Goal: Task Accomplishment & Management: Manage account settings

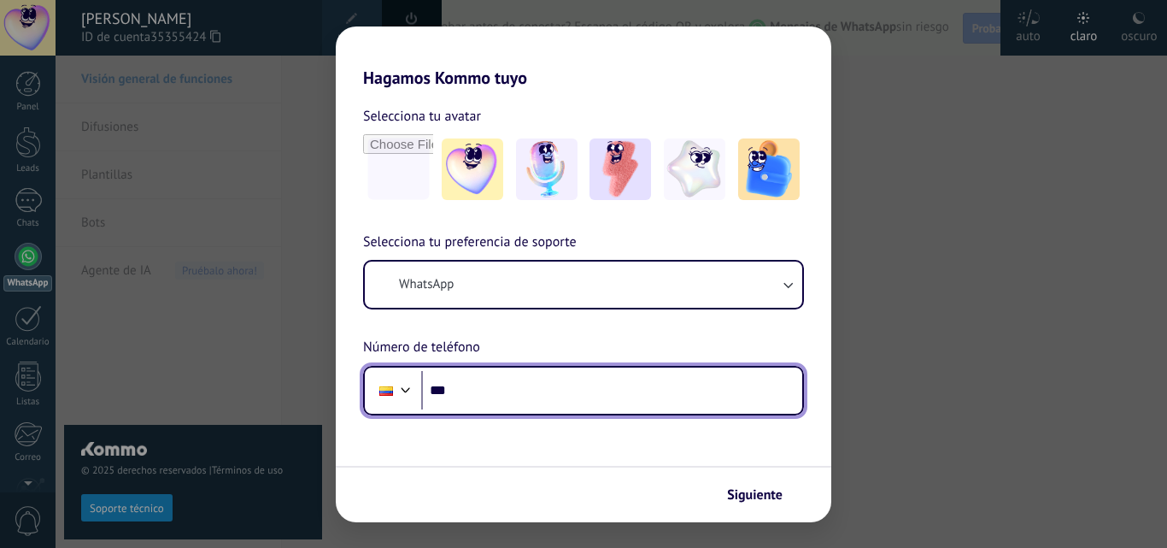
click at [464, 406] on input "***" at bounding box center [611, 390] width 381 height 39
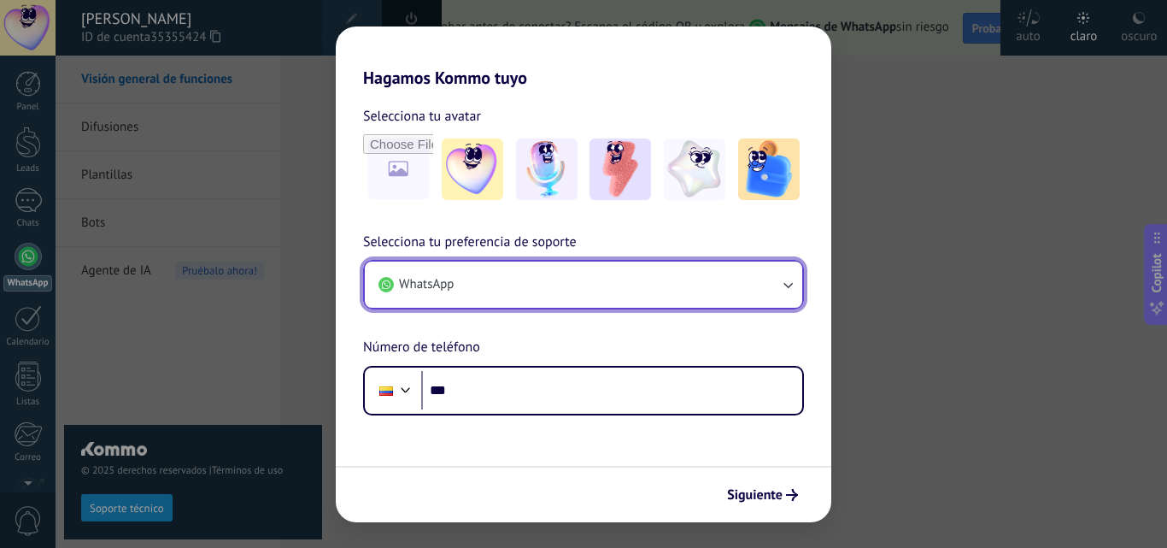
click at [571, 288] on button "WhatsApp" at bounding box center [583, 284] width 437 height 46
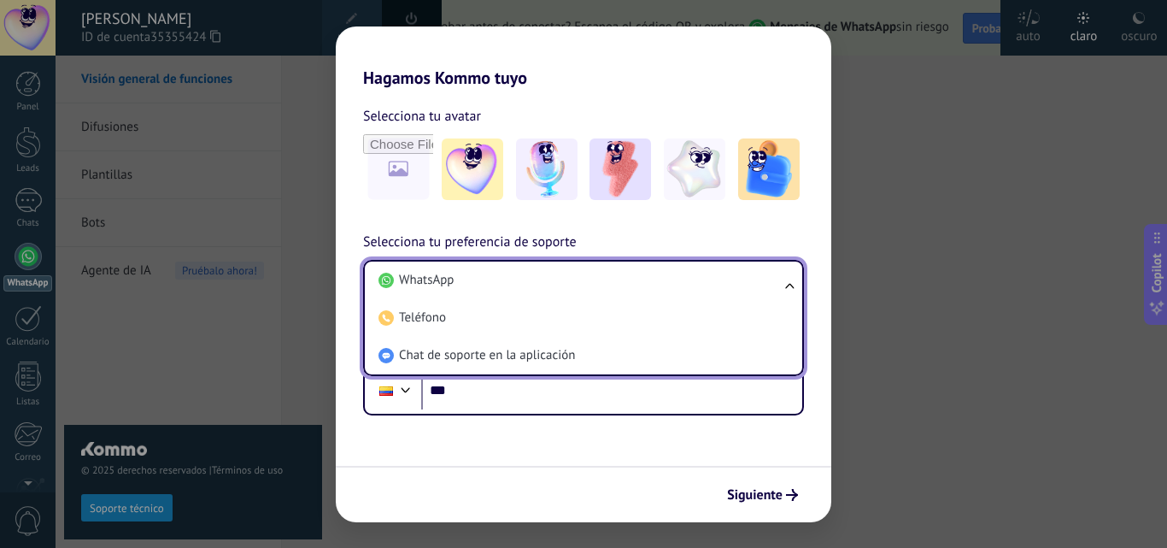
click at [571, 288] on li "WhatsApp" at bounding box center [580, 280] width 417 height 38
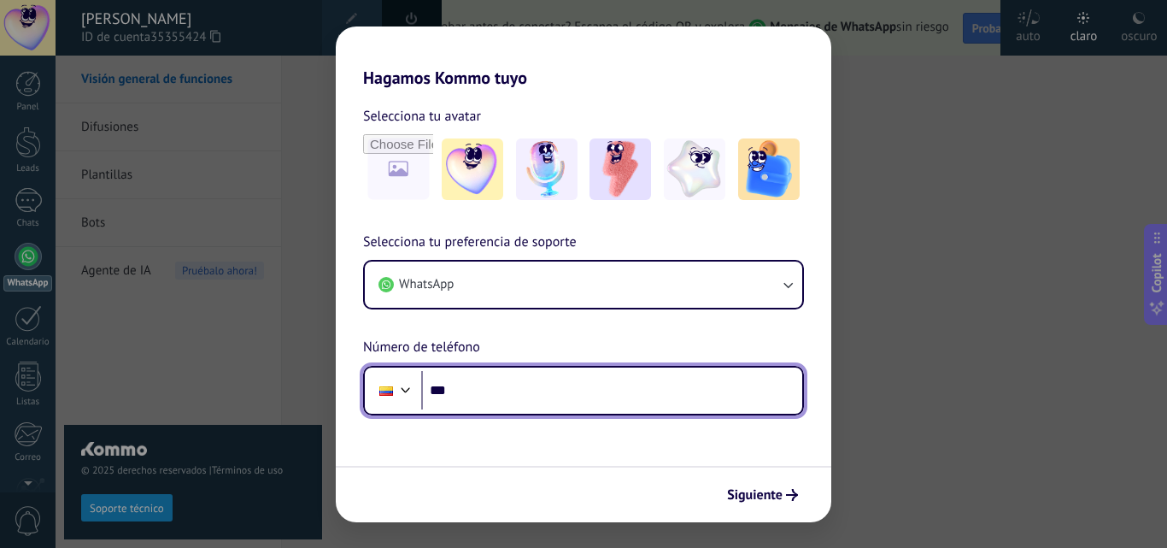
click at [506, 396] on input "***" at bounding box center [611, 390] width 381 height 39
type input "**********"
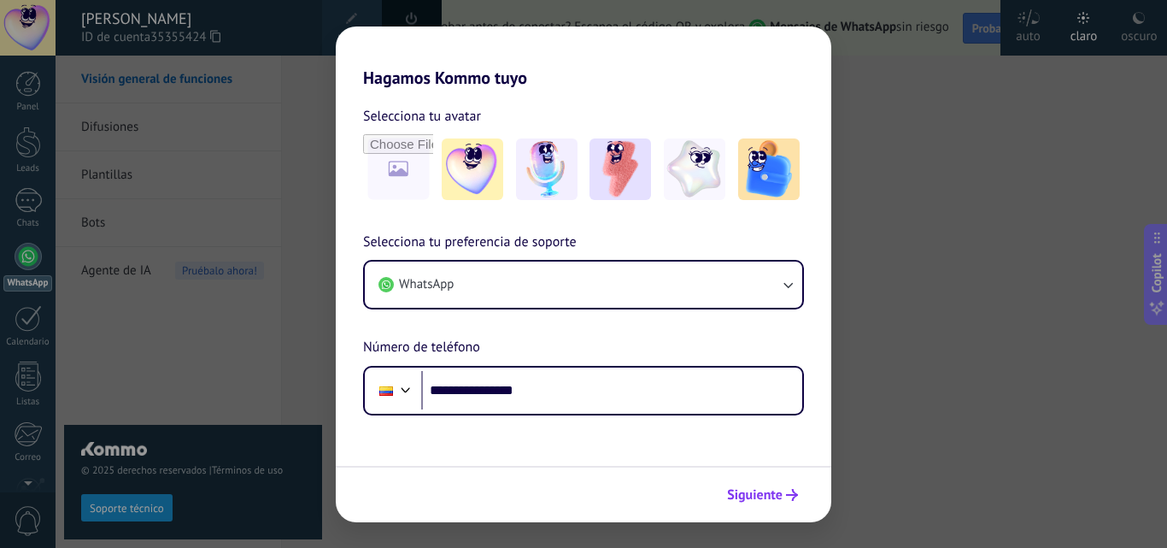
click at [772, 492] on span "Siguiente" at bounding box center [755, 495] width 56 height 12
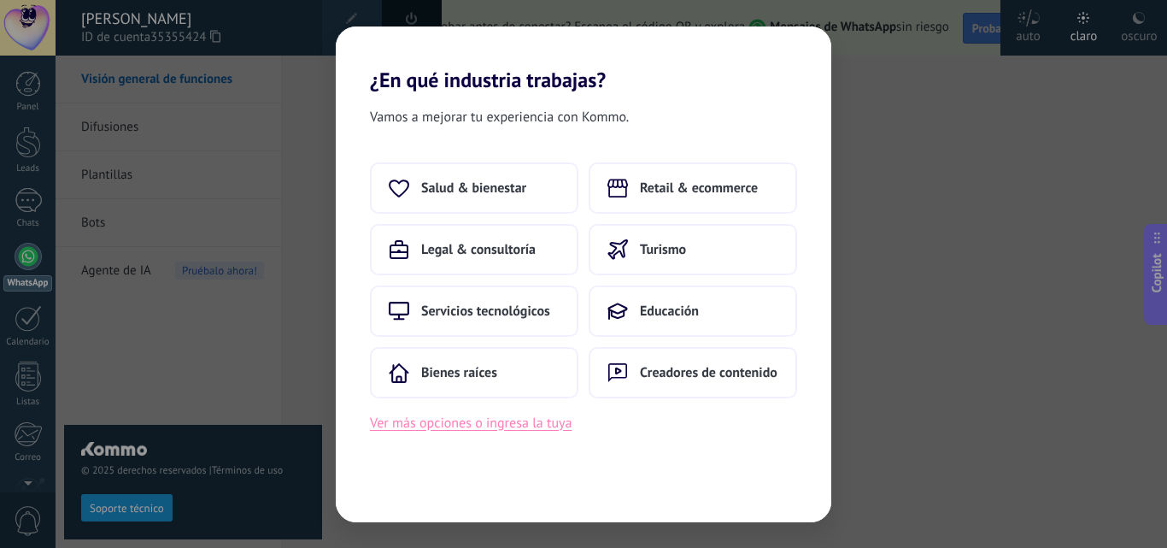
click at [431, 418] on button "Ver más opciones o ingresa la tuya" at bounding box center [471, 423] width 202 height 22
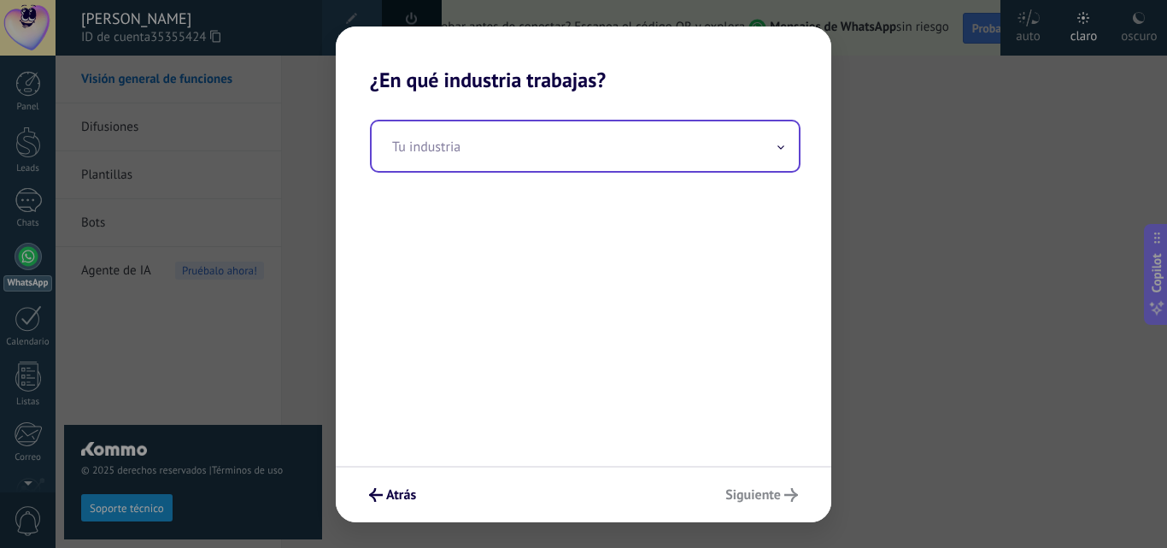
click at [511, 142] on input "text" at bounding box center [585, 146] width 427 height 50
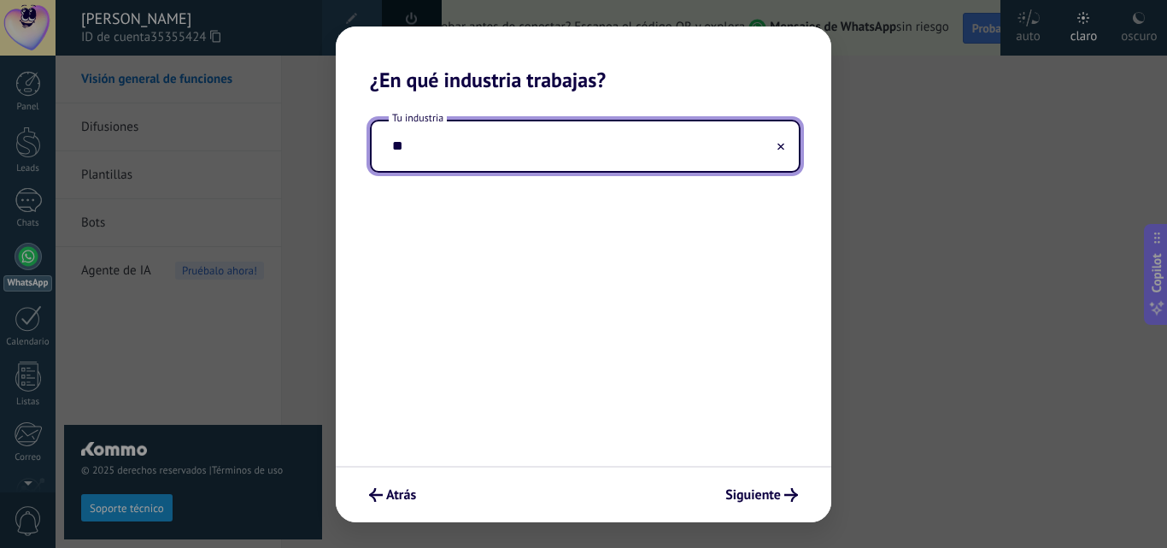
type input "*"
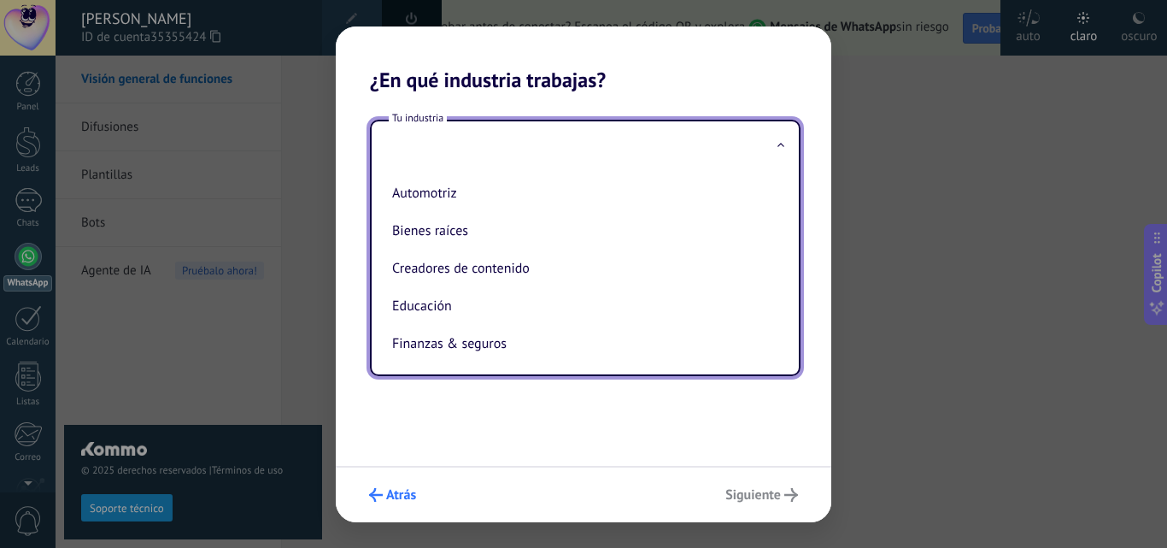
click at [372, 497] on icon "submit" at bounding box center [376, 495] width 14 height 14
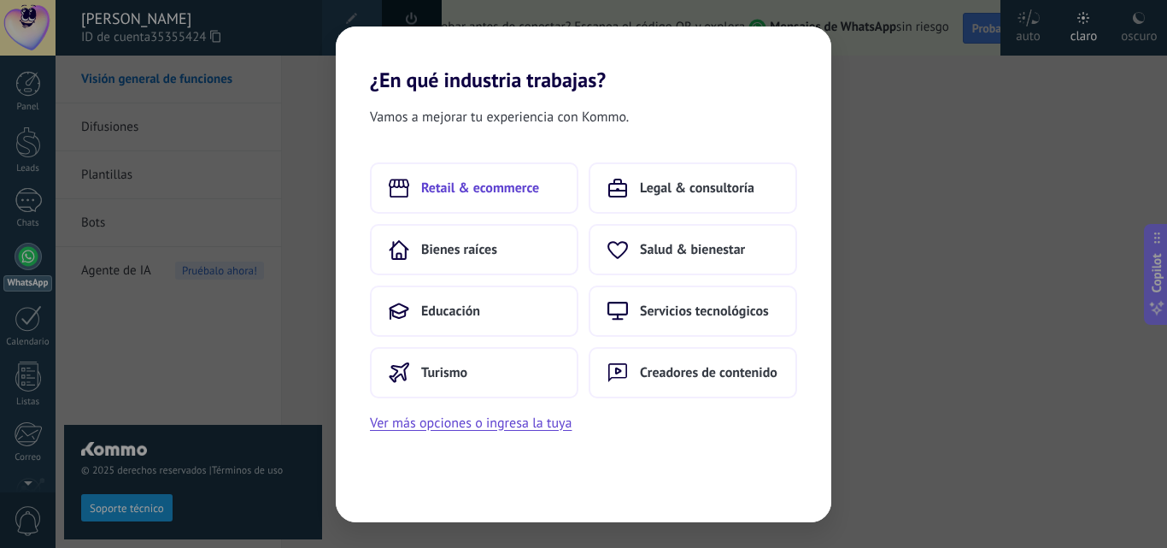
click at [484, 192] on span "Retail & ecommerce" at bounding box center [480, 187] width 118 height 17
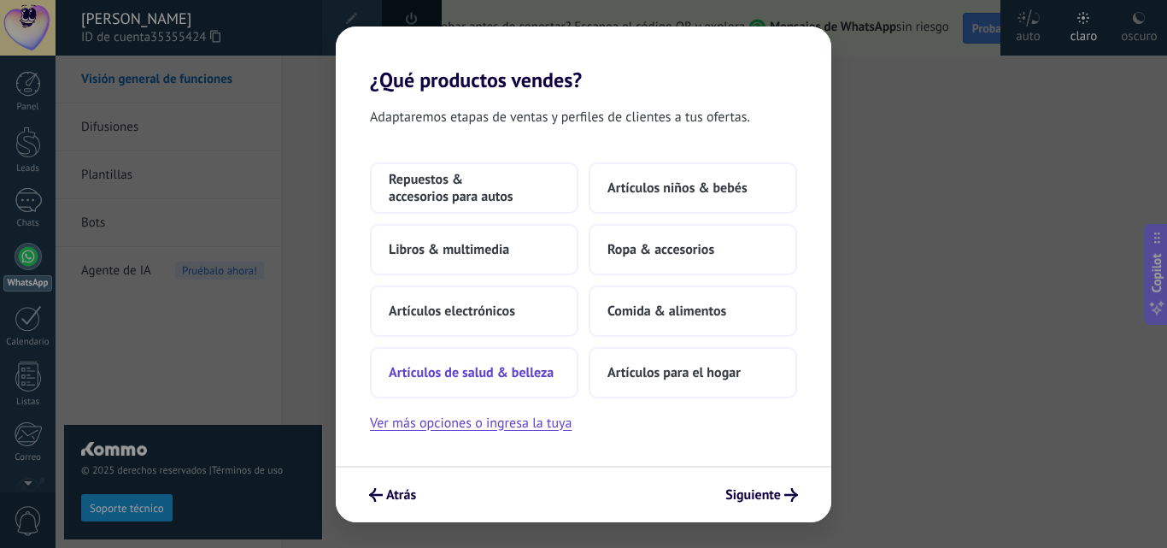
click at [449, 361] on button "Artículos de salud & belleza" at bounding box center [474, 372] width 208 height 51
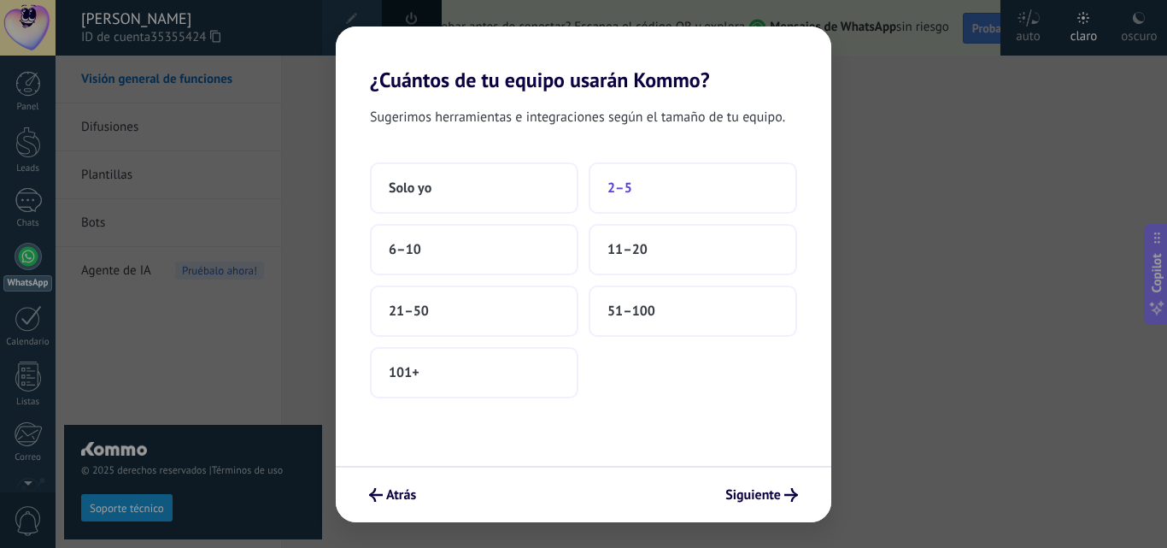
click at [619, 183] on span "2–5" at bounding box center [619, 187] width 25 height 17
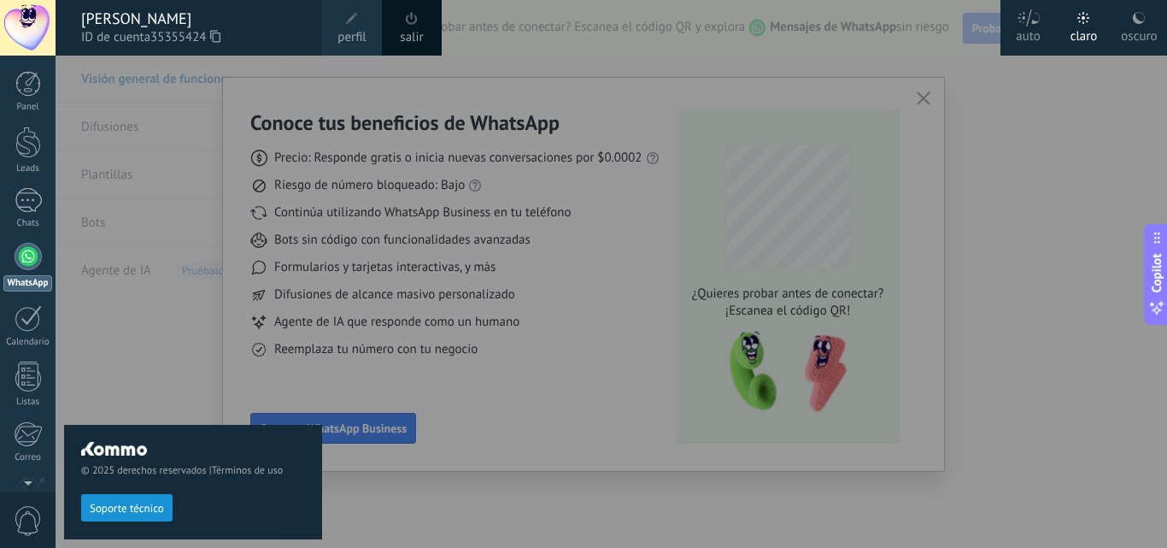
click at [897, 265] on div at bounding box center [639, 274] width 1167 height 548
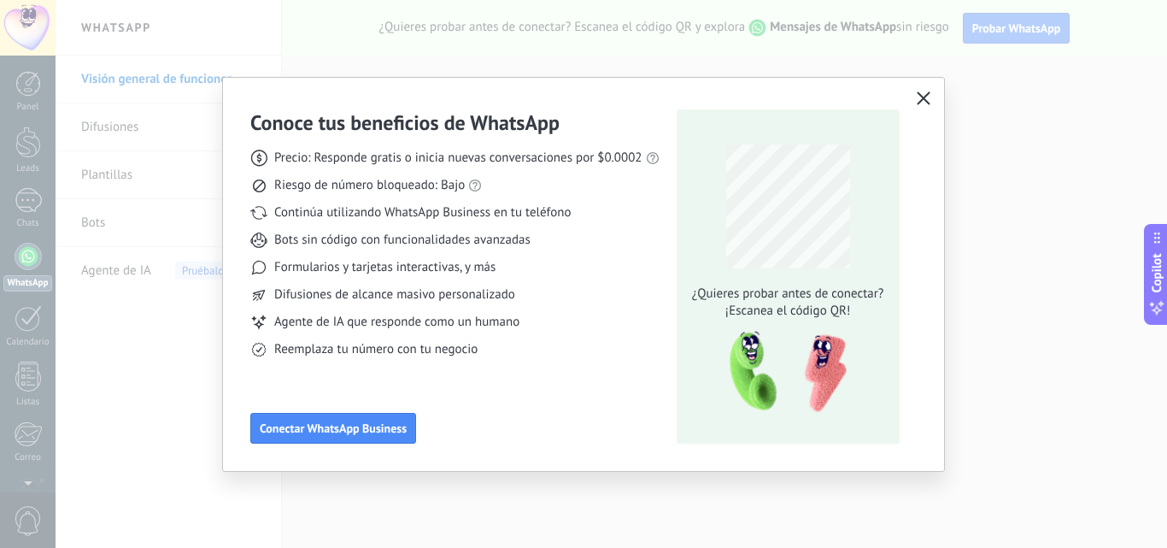
click at [924, 107] on button "button" at bounding box center [923, 99] width 22 height 24
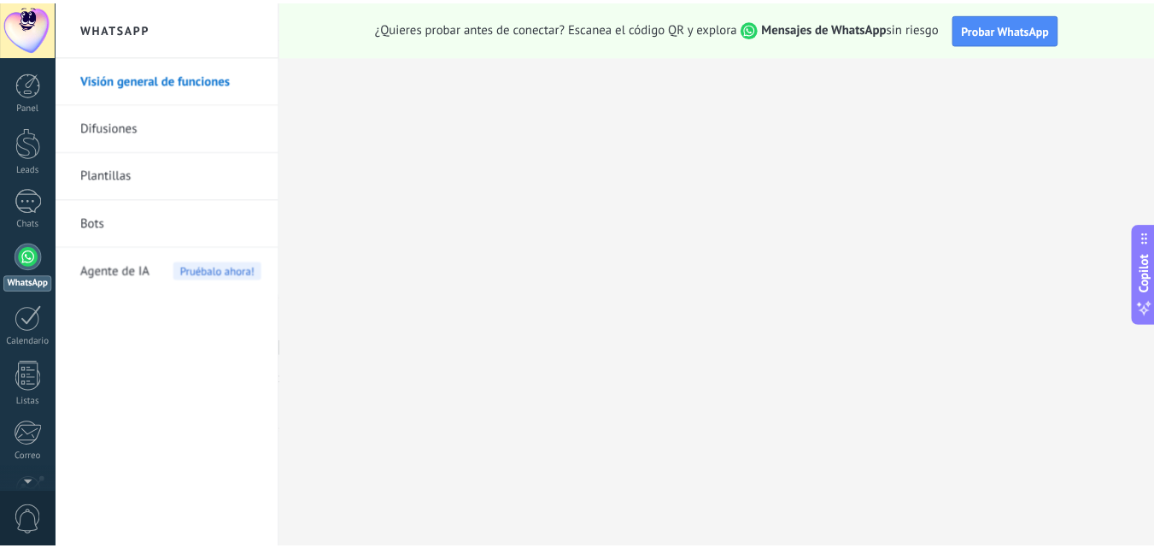
scroll to position [163, 0]
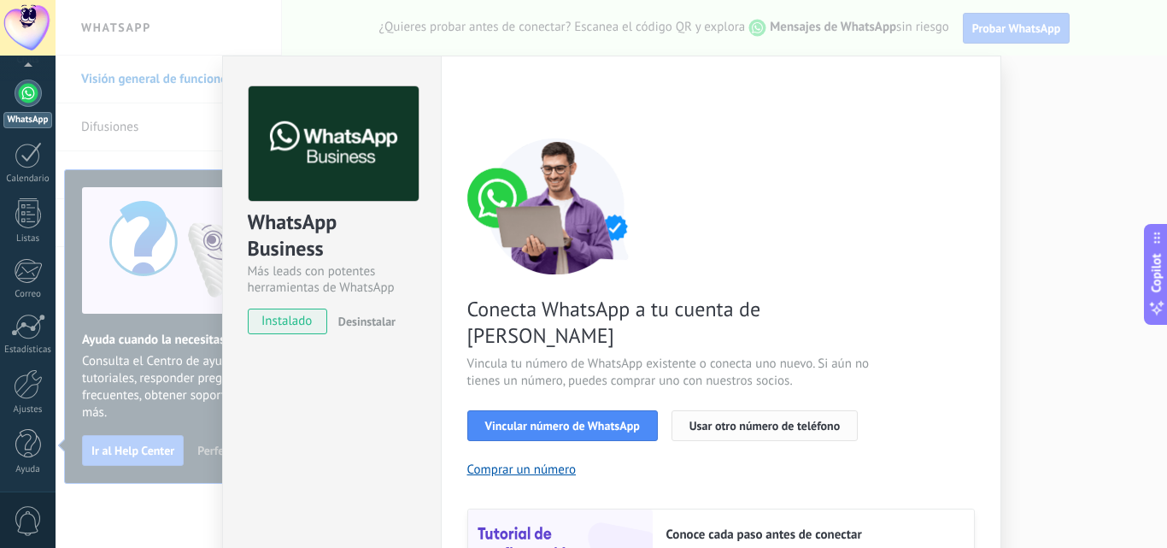
click at [707, 419] on span "Usar otro número de teléfono" at bounding box center [764, 425] width 150 height 12
click at [769, 419] on span "Usar otro número de teléfono" at bounding box center [764, 425] width 150 height 12
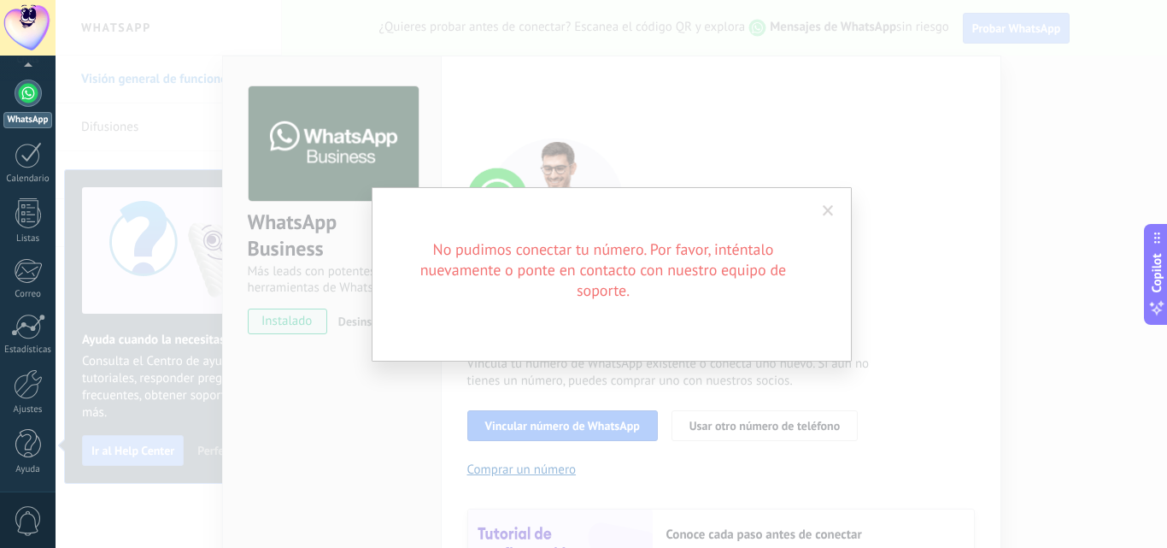
click at [825, 211] on span at bounding box center [828, 211] width 11 height 12
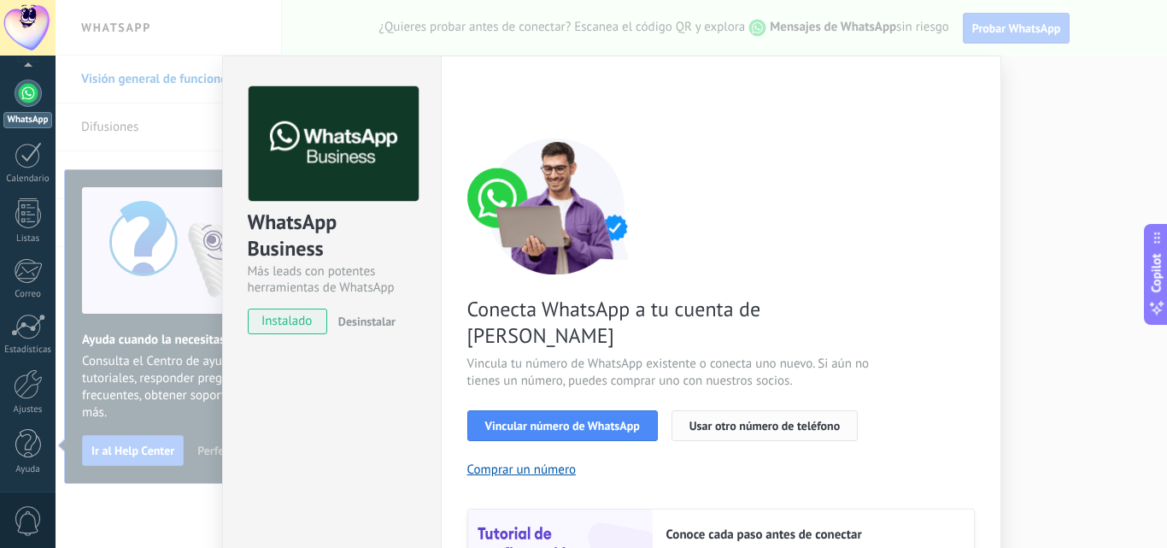
click at [727, 419] on span "Usar otro número de teléfono" at bounding box center [764, 425] width 150 height 12
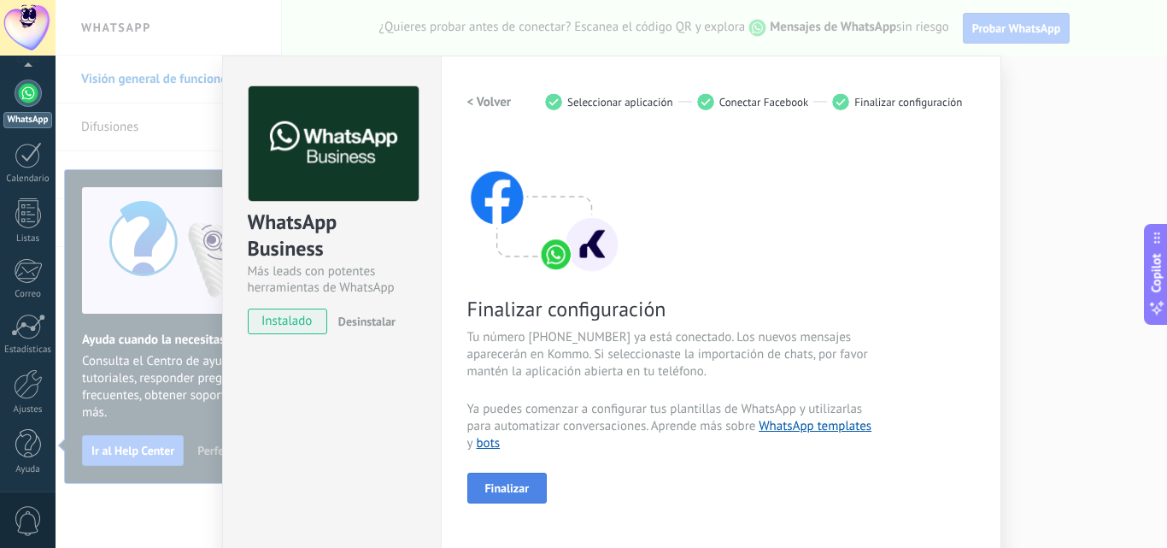
click at [487, 478] on button "Finalizar" at bounding box center [507, 487] width 80 height 31
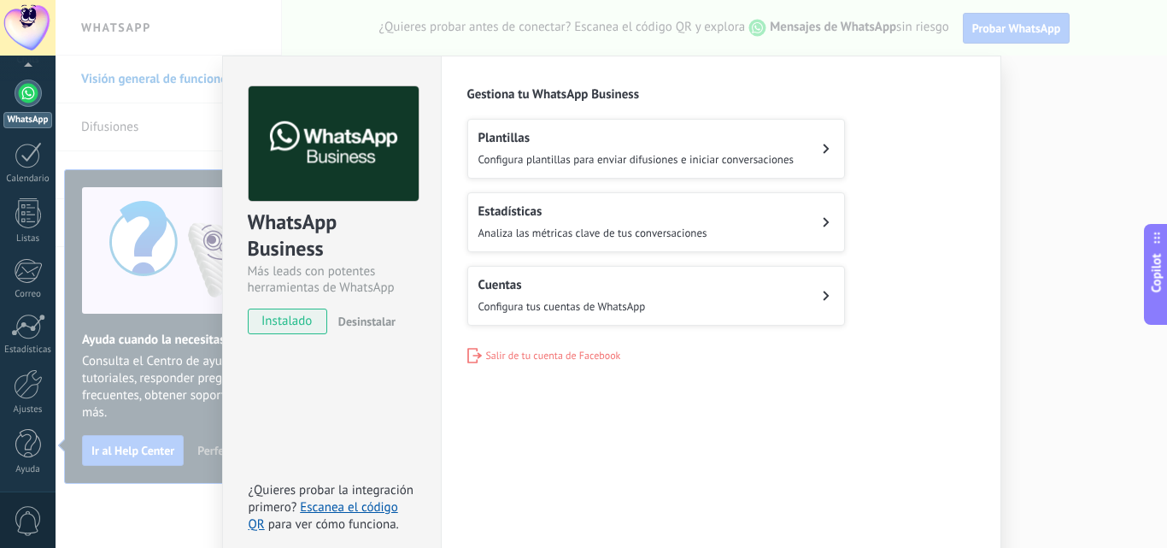
click at [28, 31] on div at bounding box center [28, 28] width 56 height 56
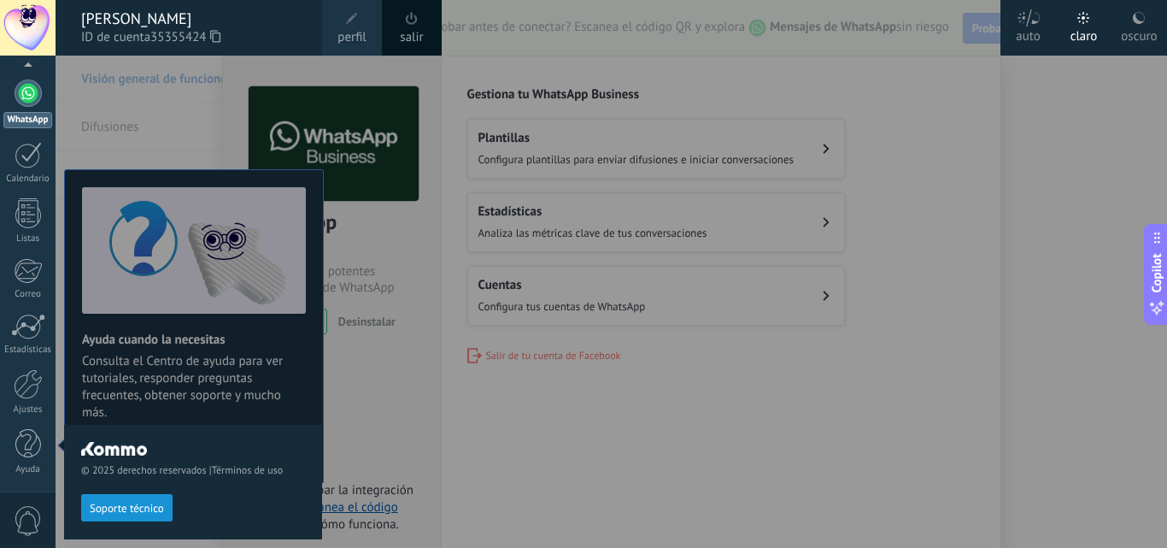
click at [348, 26] on span at bounding box center [352, 18] width 19 height 19
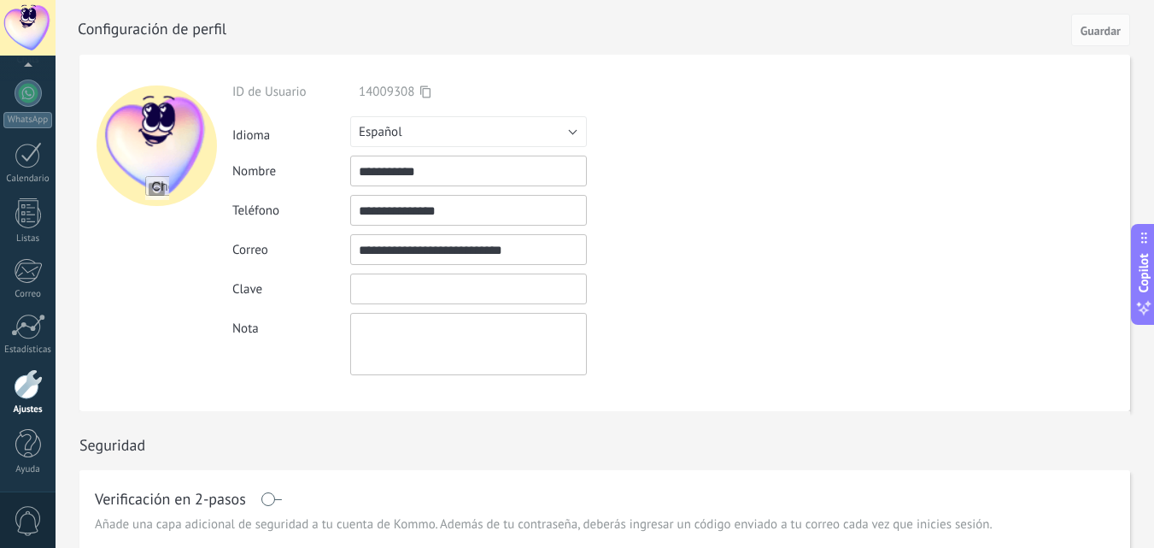
click at [425, 297] on input "textbox" at bounding box center [468, 288] width 237 height 31
click at [544, 255] on input "**********" at bounding box center [468, 249] width 237 height 31
click at [885, 264] on form "**********" at bounding box center [604, 233] width 1051 height 356
